Goal: Navigation & Orientation: Find specific page/section

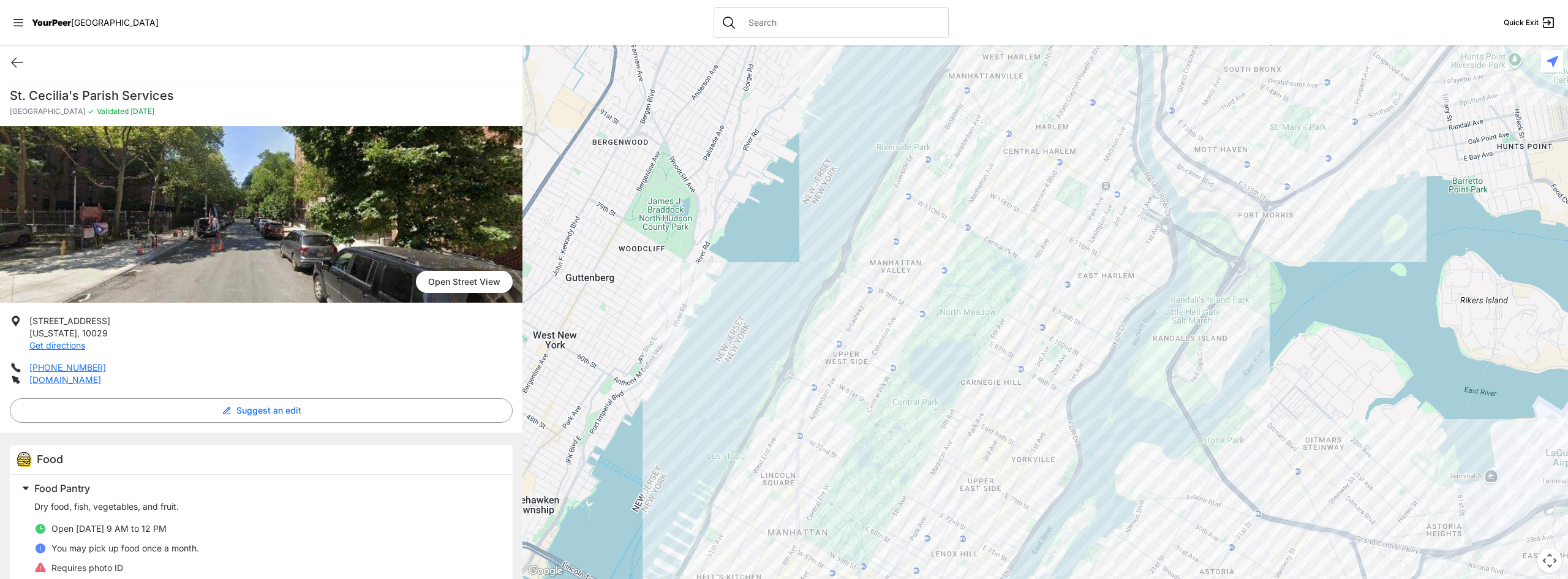
click at [350, 73] on div "Quick Exit" at bounding box center [261, 63] width 523 height 35
click at [1045, 293] on div at bounding box center [1045, 312] width 1045 height 534
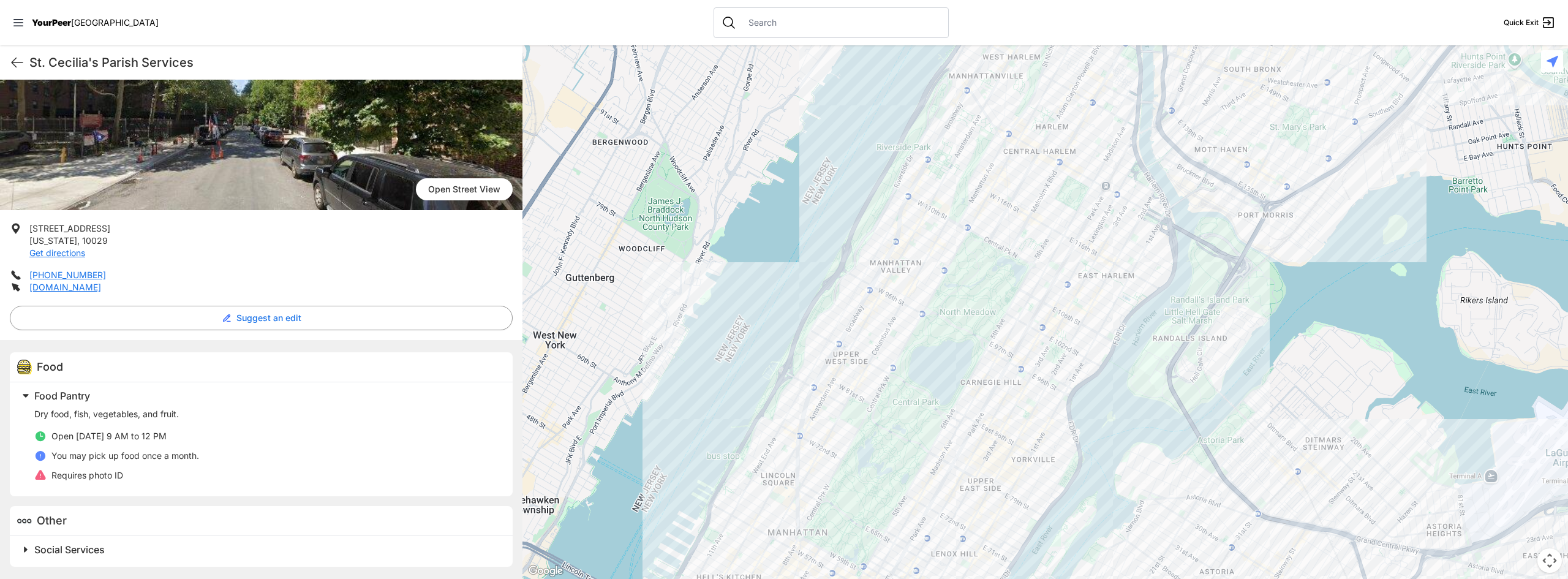
scroll to position [31, 0]
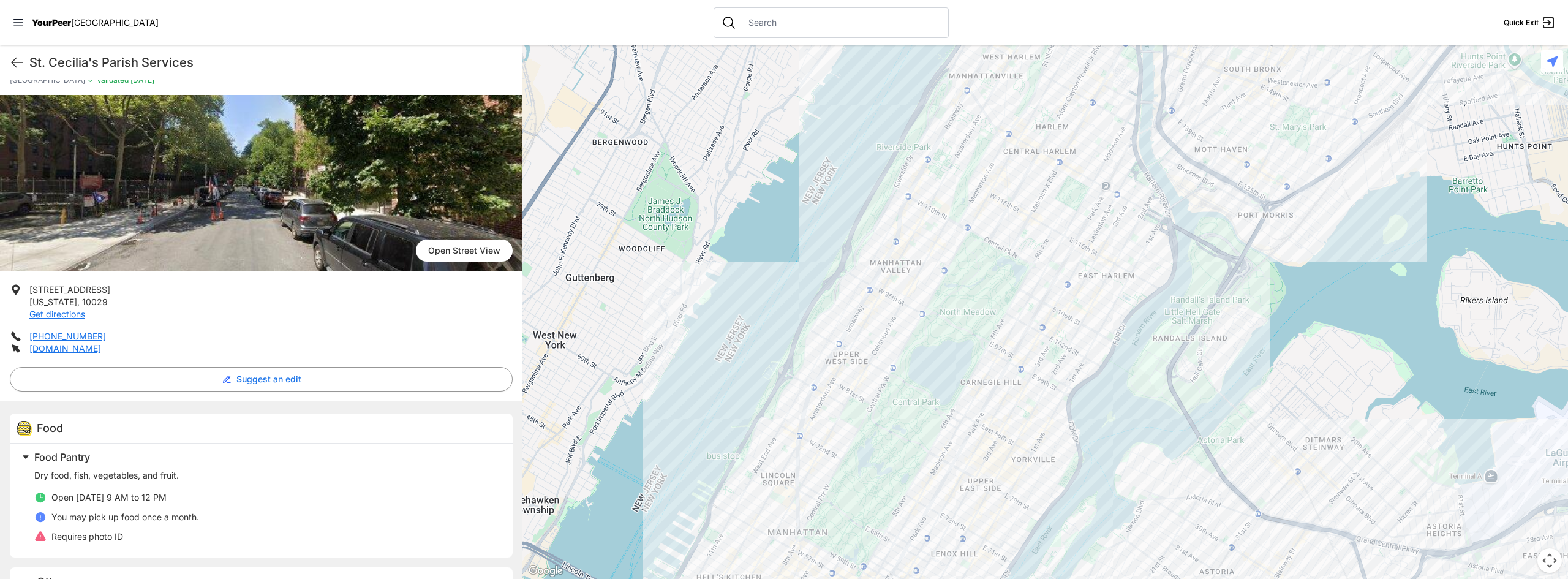
click at [1124, 260] on div at bounding box center [1045, 312] width 1045 height 534
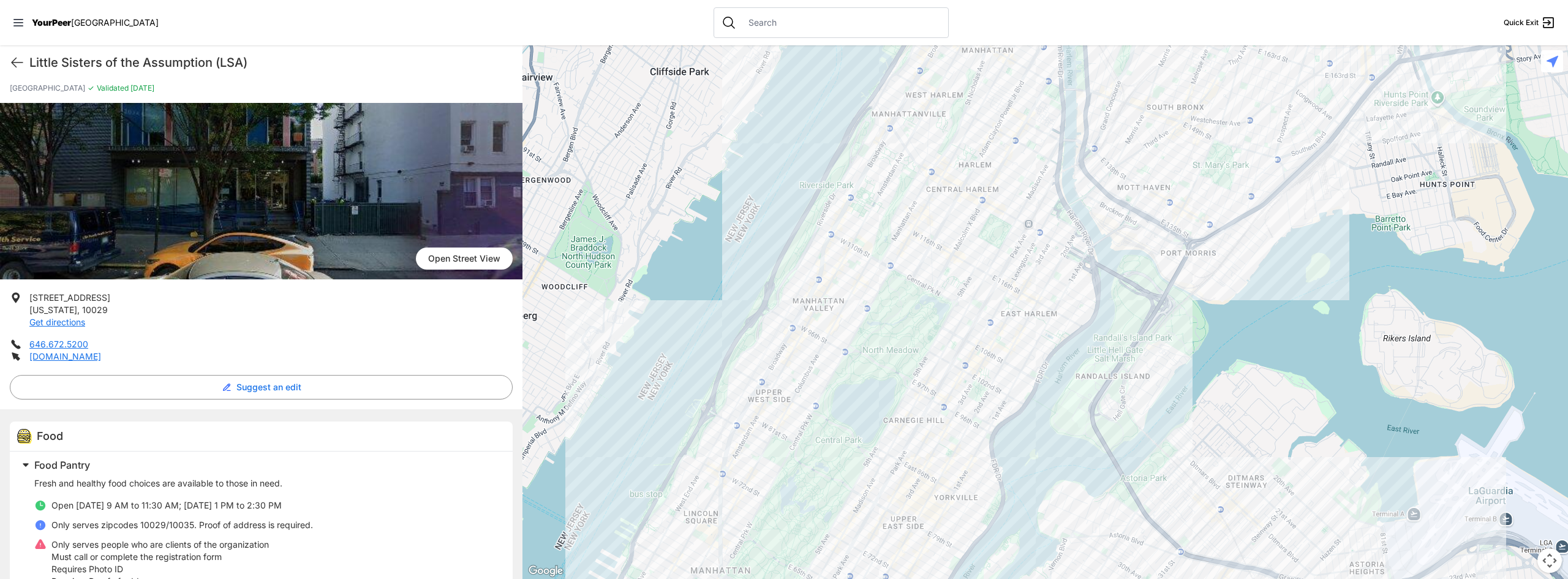
scroll to position [19, 0]
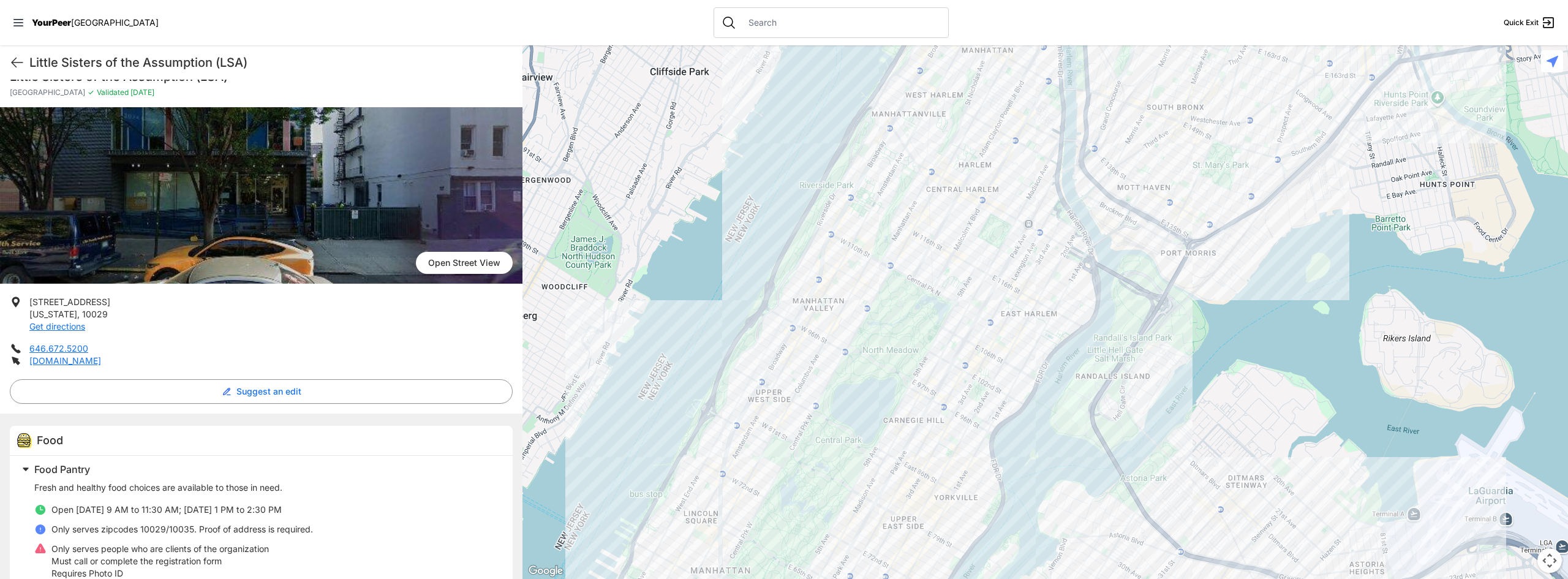
click at [970, 297] on div at bounding box center [1045, 312] width 1045 height 534
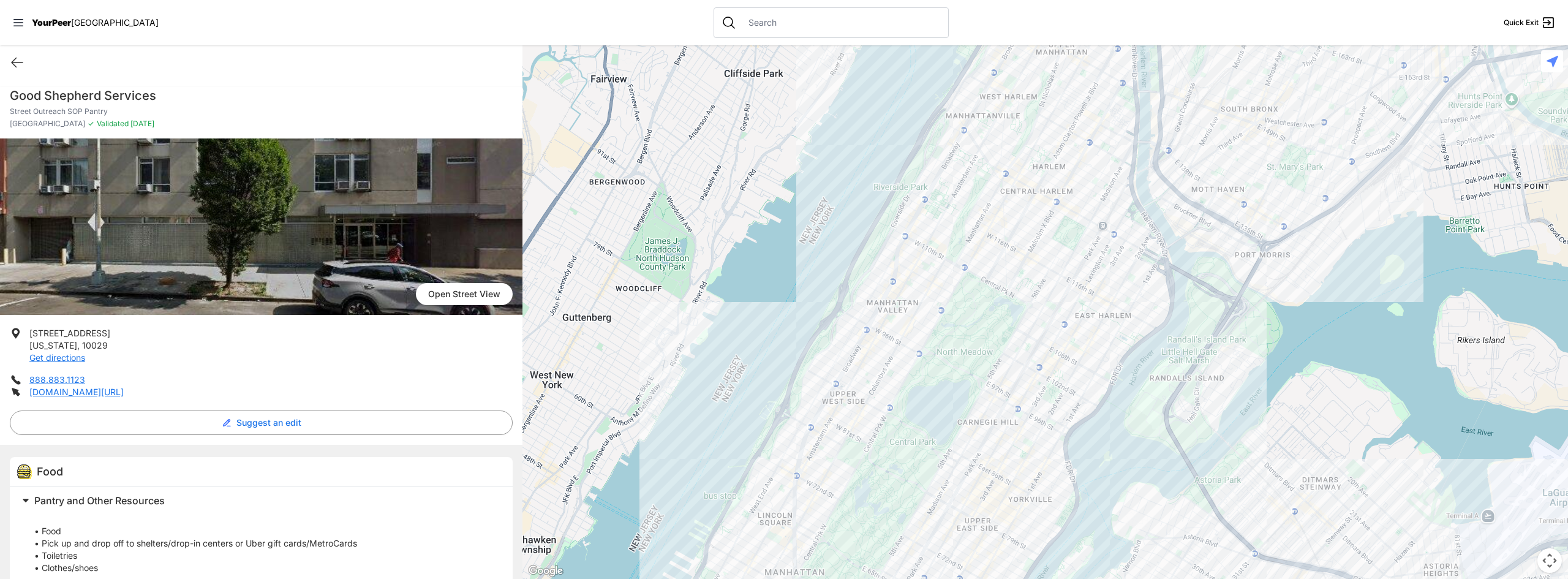
click at [1043, 340] on div at bounding box center [1045, 312] width 1045 height 534
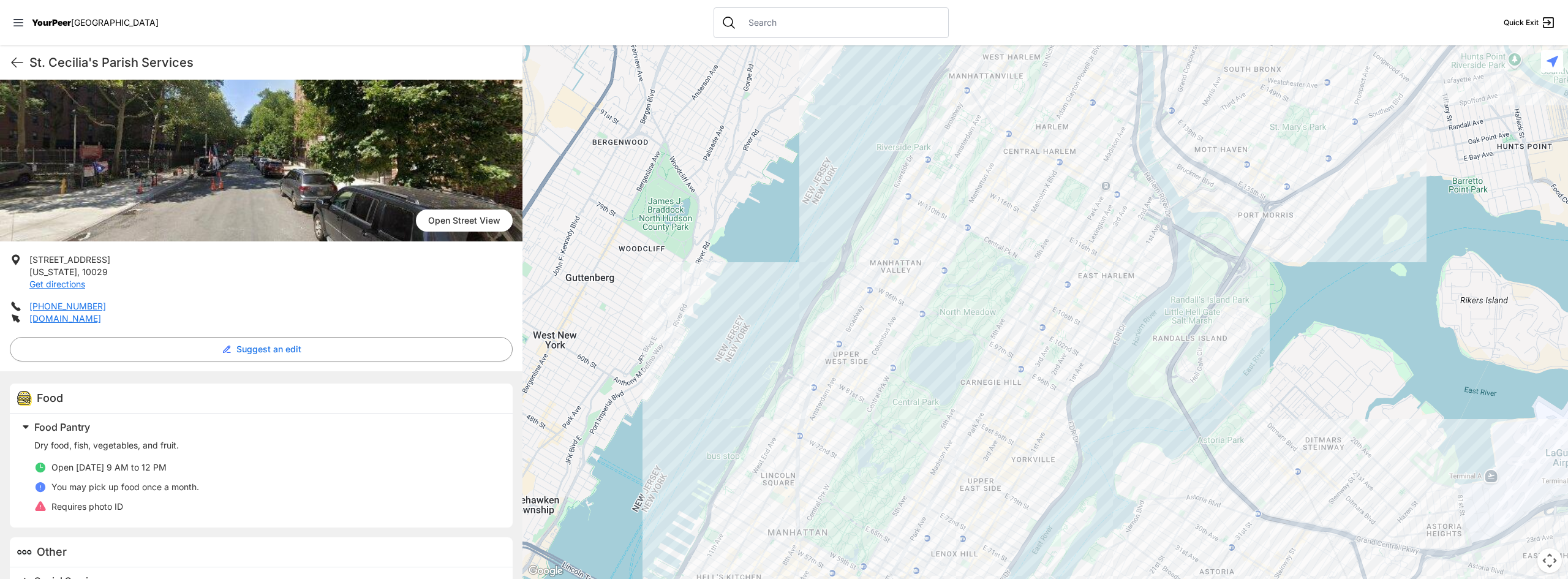
scroll to position [93, 0]
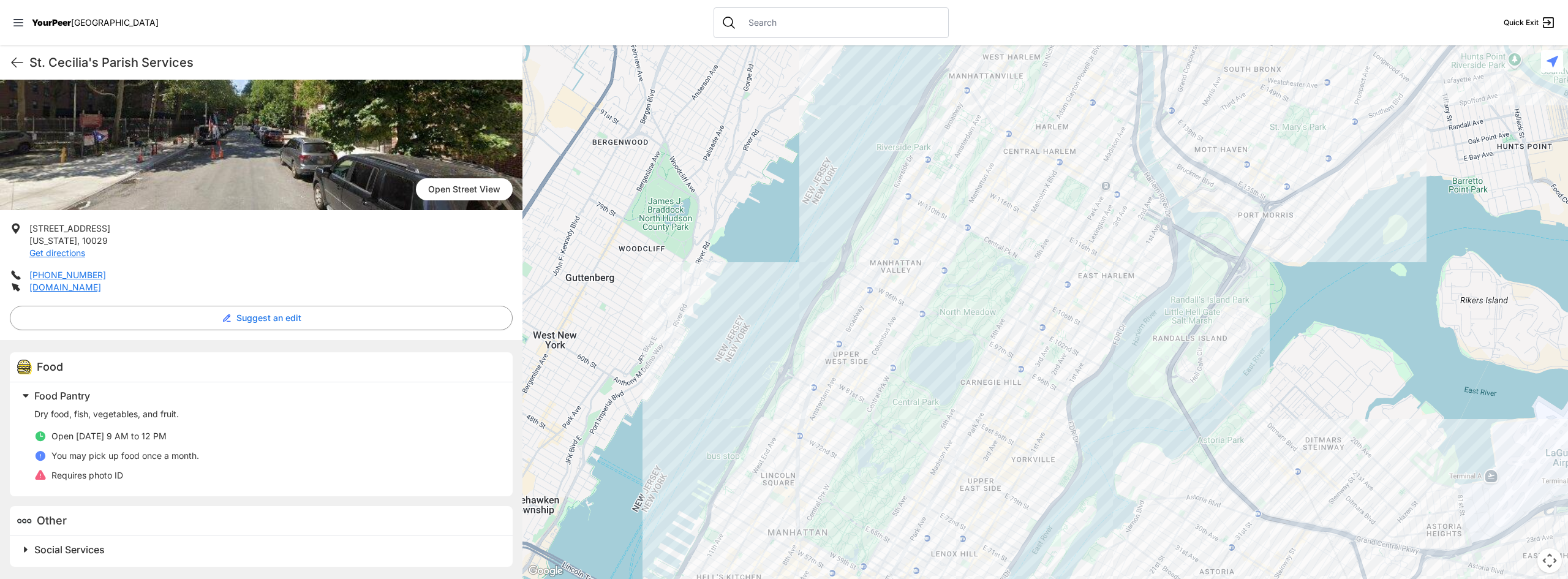
click at [27, 393] on span at bounding box center [179, 395] width 324 height 17
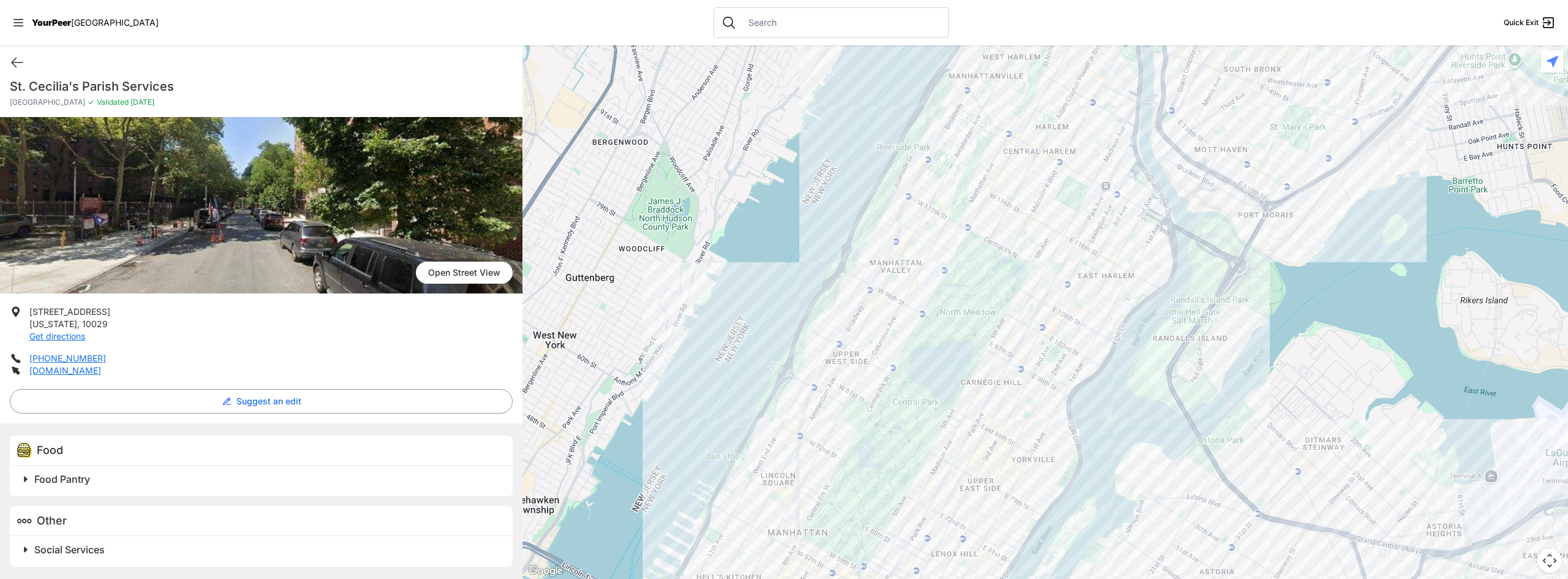
scroll to position [9, 0]
click at [29, 480] on span at bounding box center [179, 478] width 324 height 17
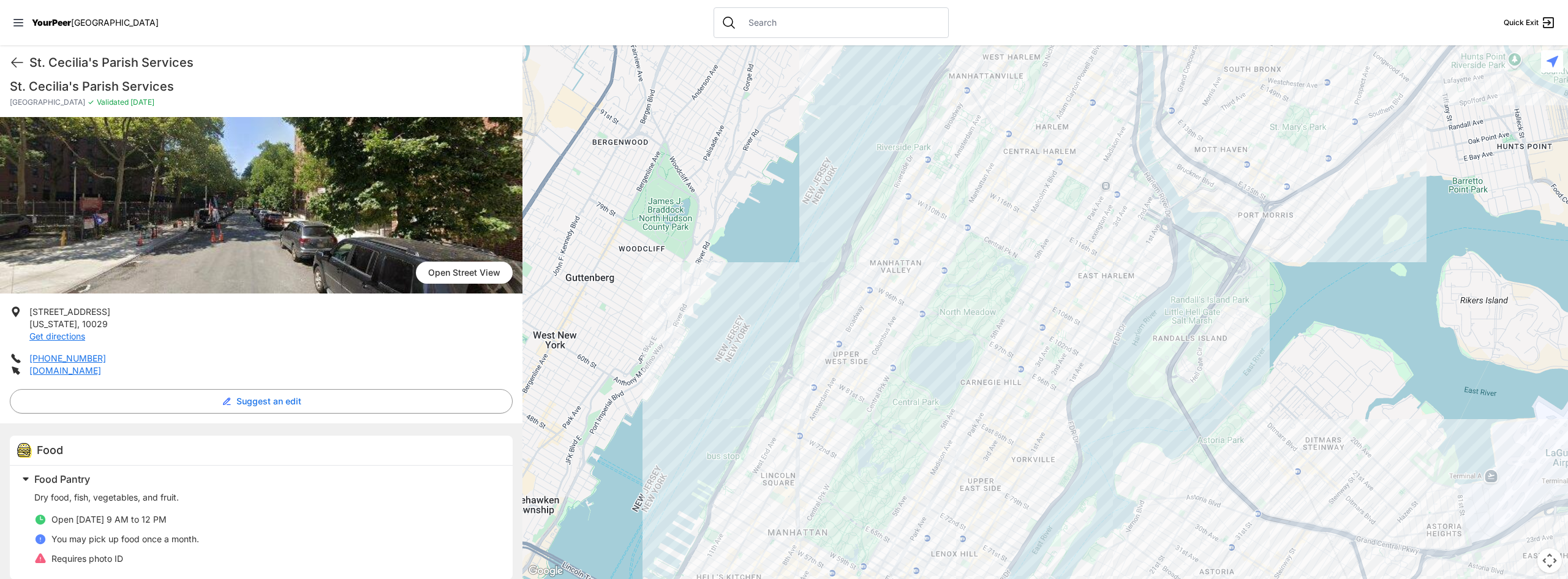
scroll to position [93, 0]
